Goal: Task Accomplishment & Management: Use online tool/utility

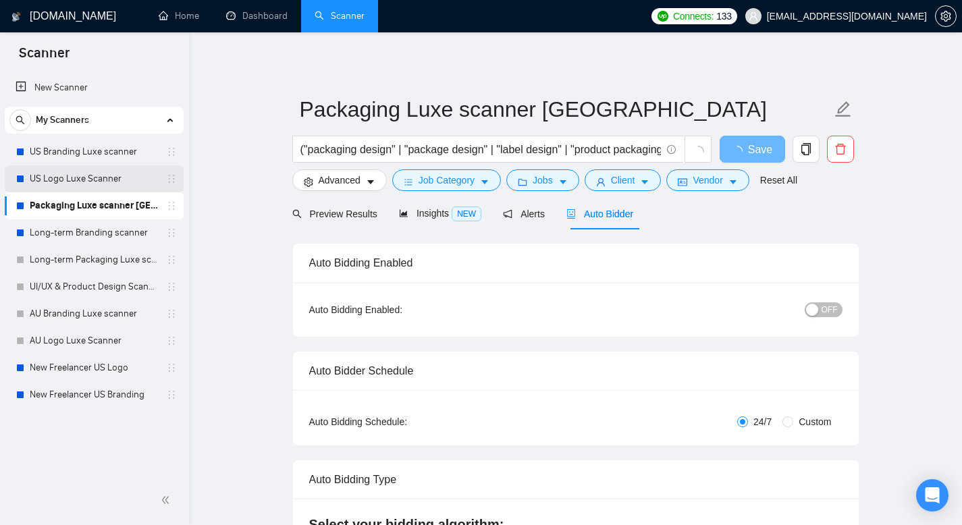
click at [83, 172] on link "US Logo Luxe Scanner" at bounding box center [94, 178] width 128 height 27
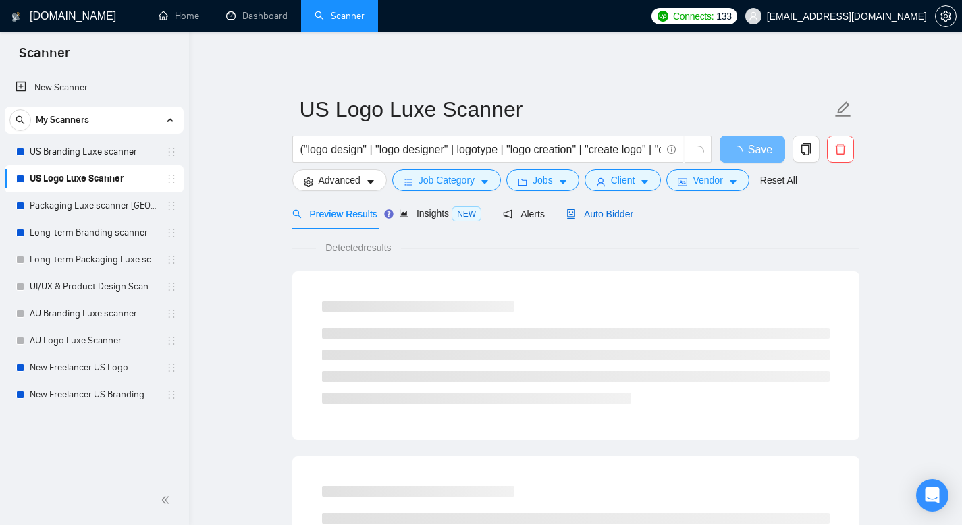
click at [600, 213] on span "Auto Bidder" at bounding box center [600, 214] width 67 height 11
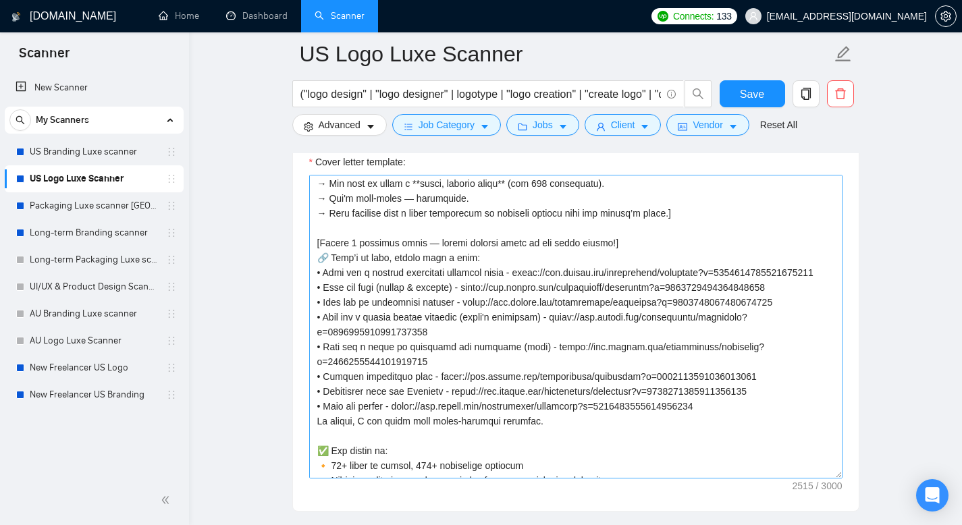
scroll to position [149, 0]
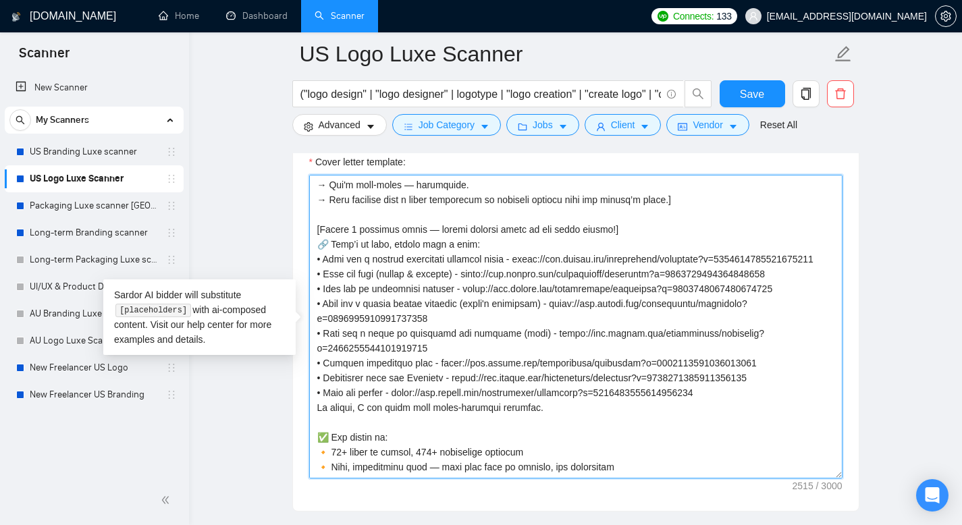
drag, startPoint x: 542, startPoint y: 422, endPoint x: 316, endPoint y: 260, distance: 278.3
click at [316, 260] on textarea "Cover letter template:" at bounding box center [575, 327] width 533 height 304
